Goal: Transaction & Acquisition: Purchase product/service

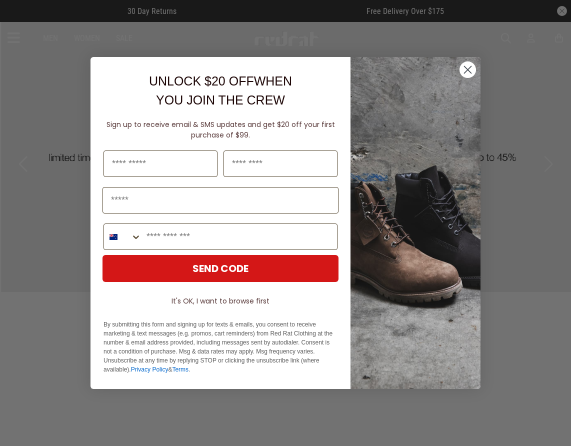
click at [467, 70] on icon "Close dialog" at bounding box center [467, 69] width 7 height 7
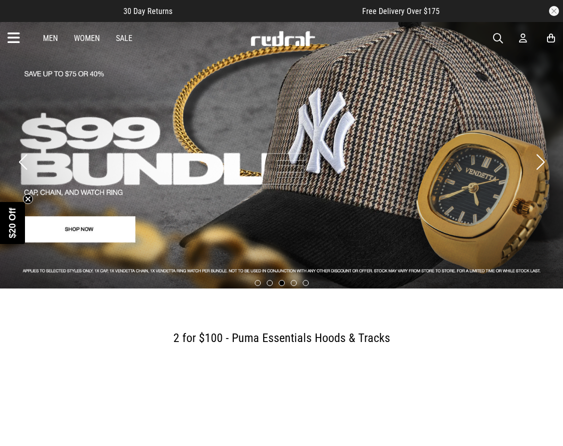
click at [517, 94] on link "3 / 5" at bounding box center [281, 154] width 563 height 267
click at [512, 120] on link "3 / 5" at bounding box center [281, 154] width 563 height 267
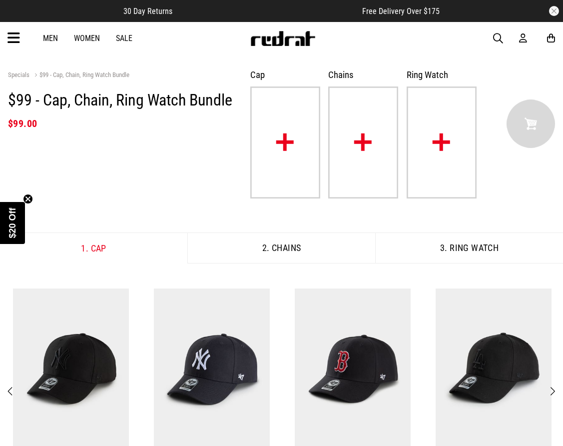
click at [272, 146] on img at bounding box center [285, 142] width 70 height 112
click at [289, 143] on img at bounding box center [285, 142] width 70 height 112
click at [8, 37] on icon at bounding box center [13, 38] width 12 height 16
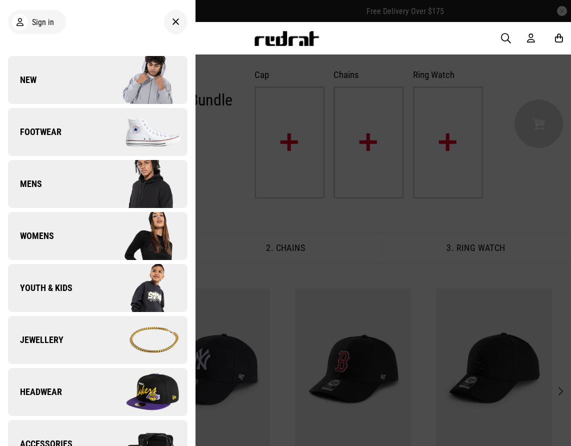
scroll to position [300, 0]
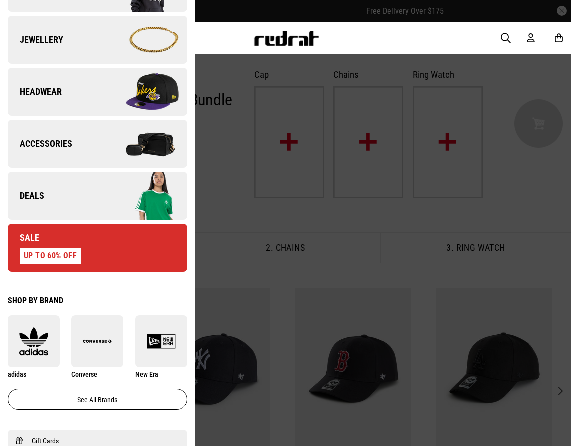
click at [59, 180] on link "Deals" at bounding box center [97, 196] width 179 height 48
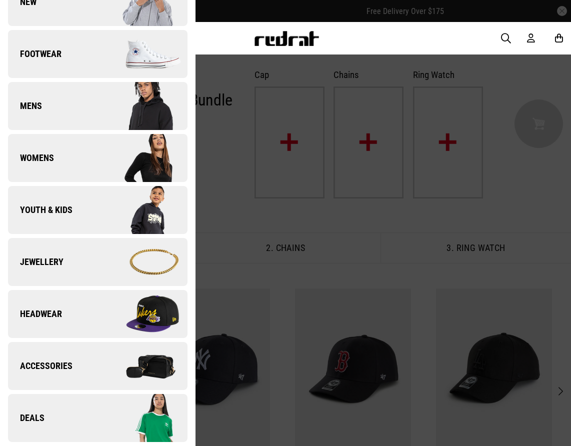
scroll to position [0, 0]
